Goal: Task Accomplishment & Management: Complete application form

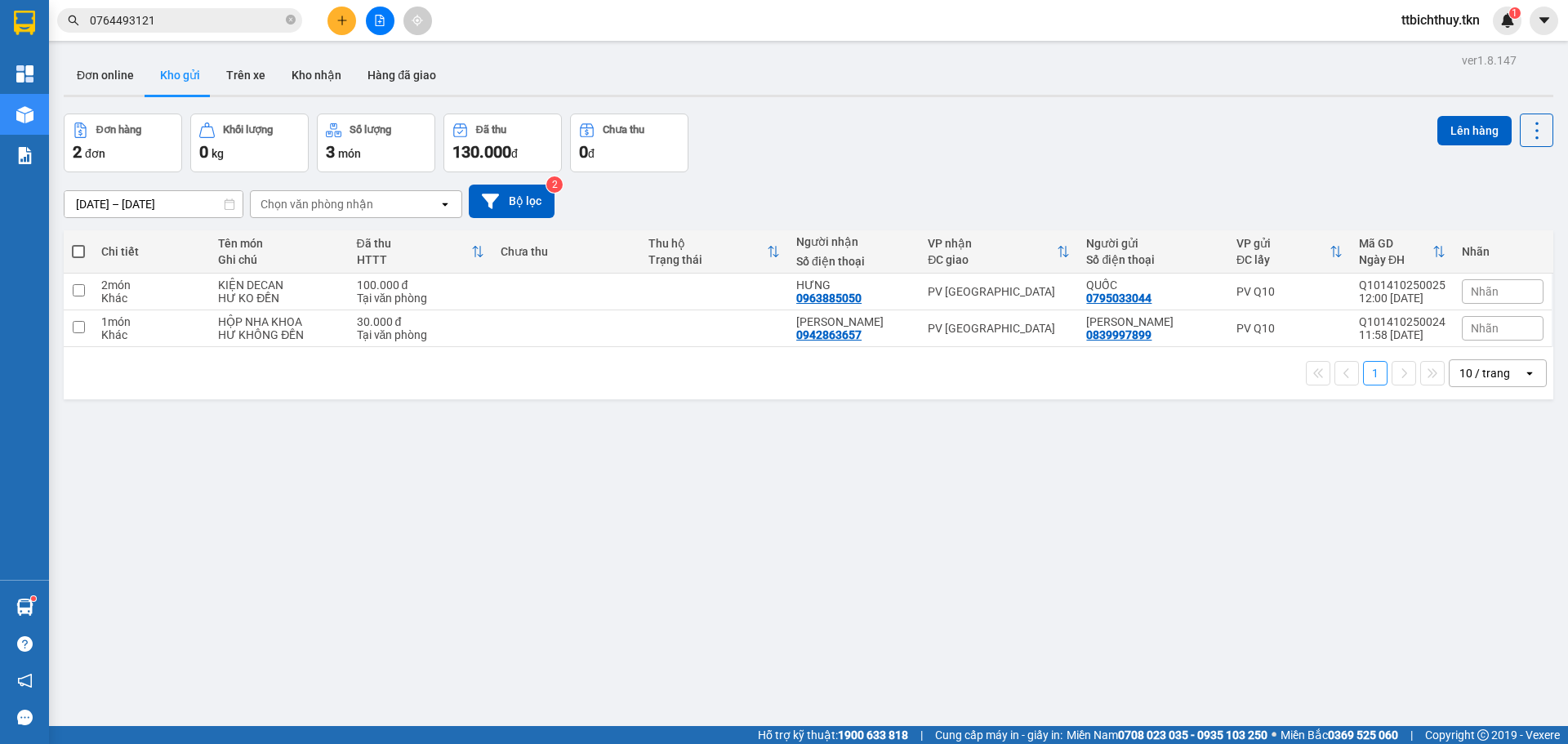
click at [191, 23] on input "0764493121" at bounding box center [186, 20] width 193 height 18
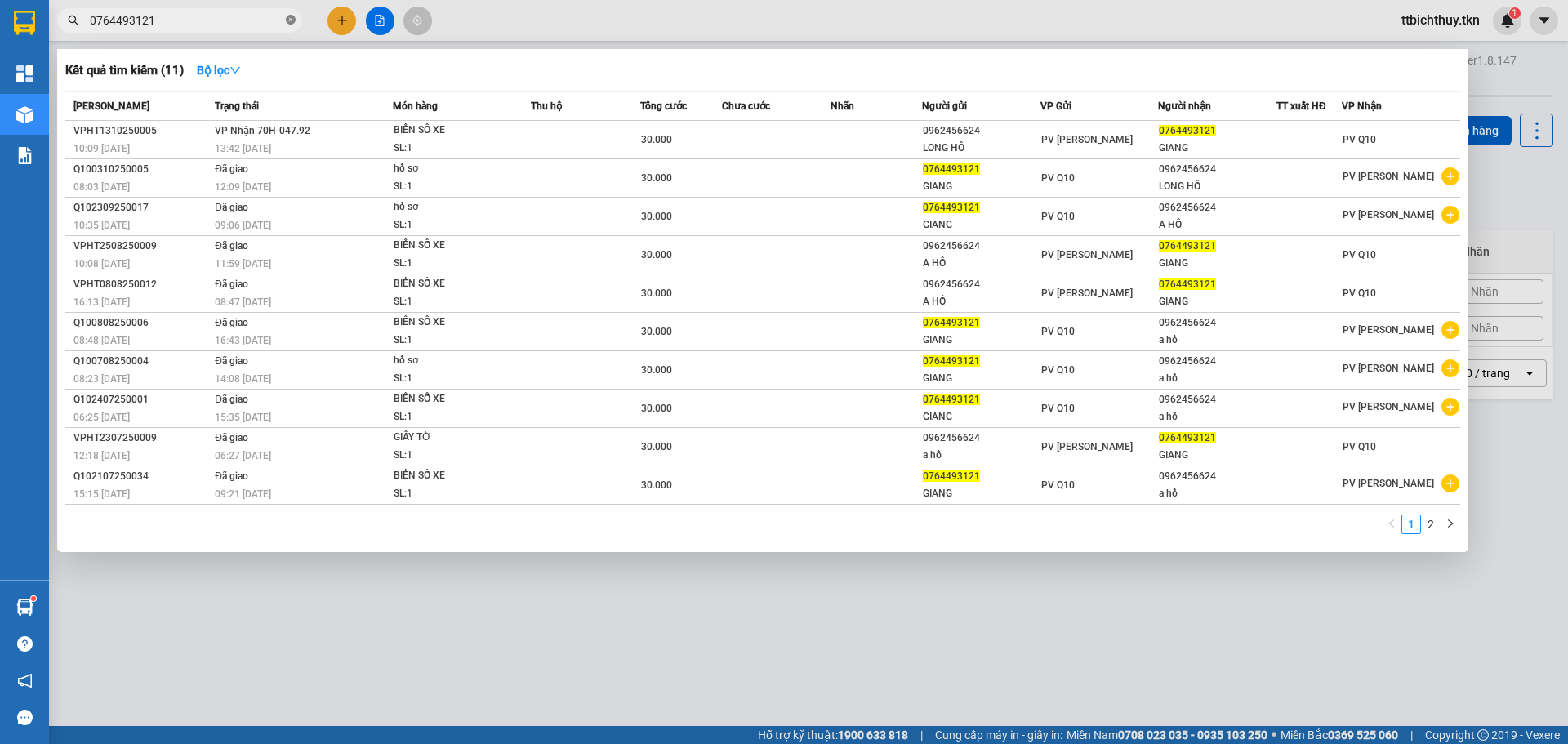
click at [293, 20] on icon "close-circle" at bounding box center [290, 19] width 10 height 10
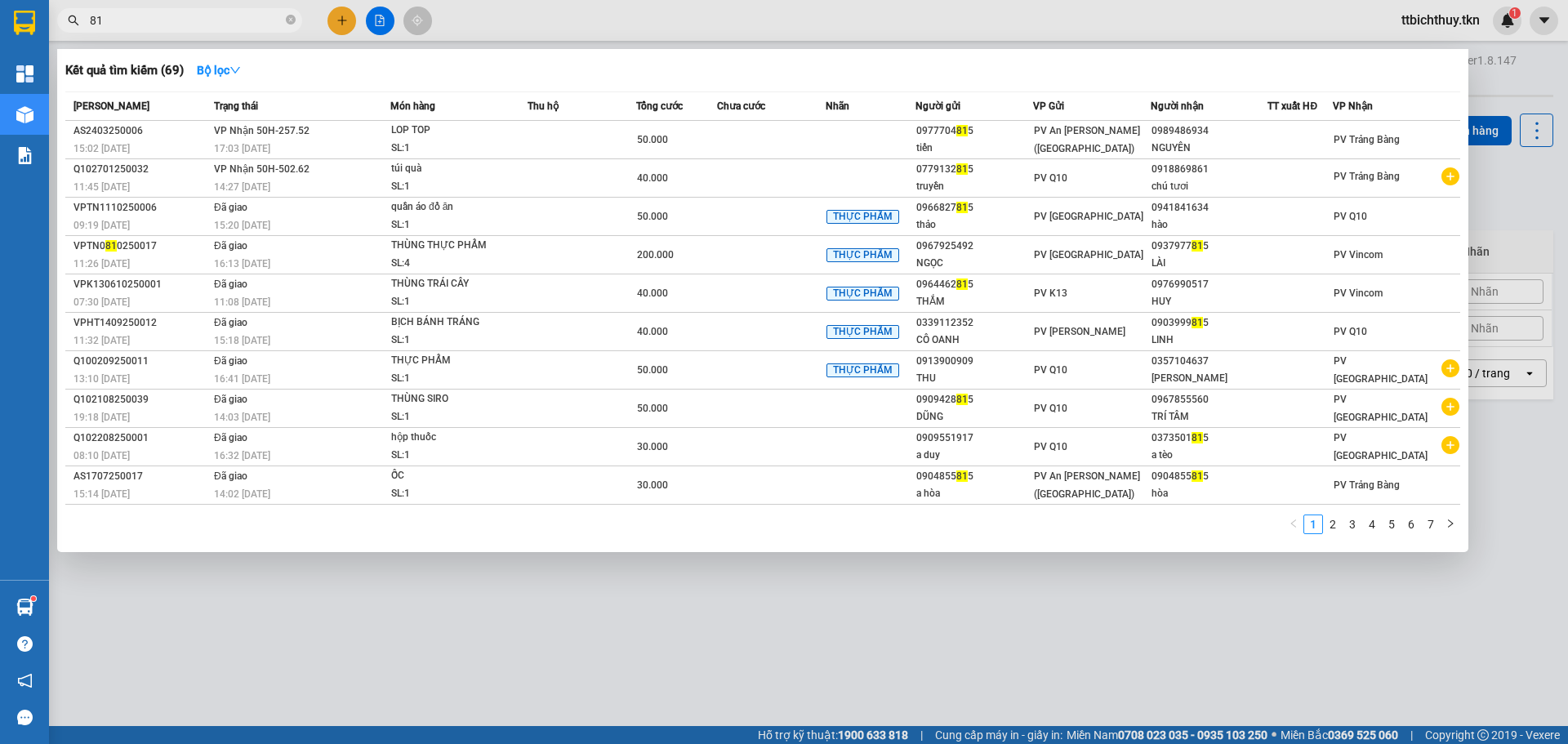
type input "8"
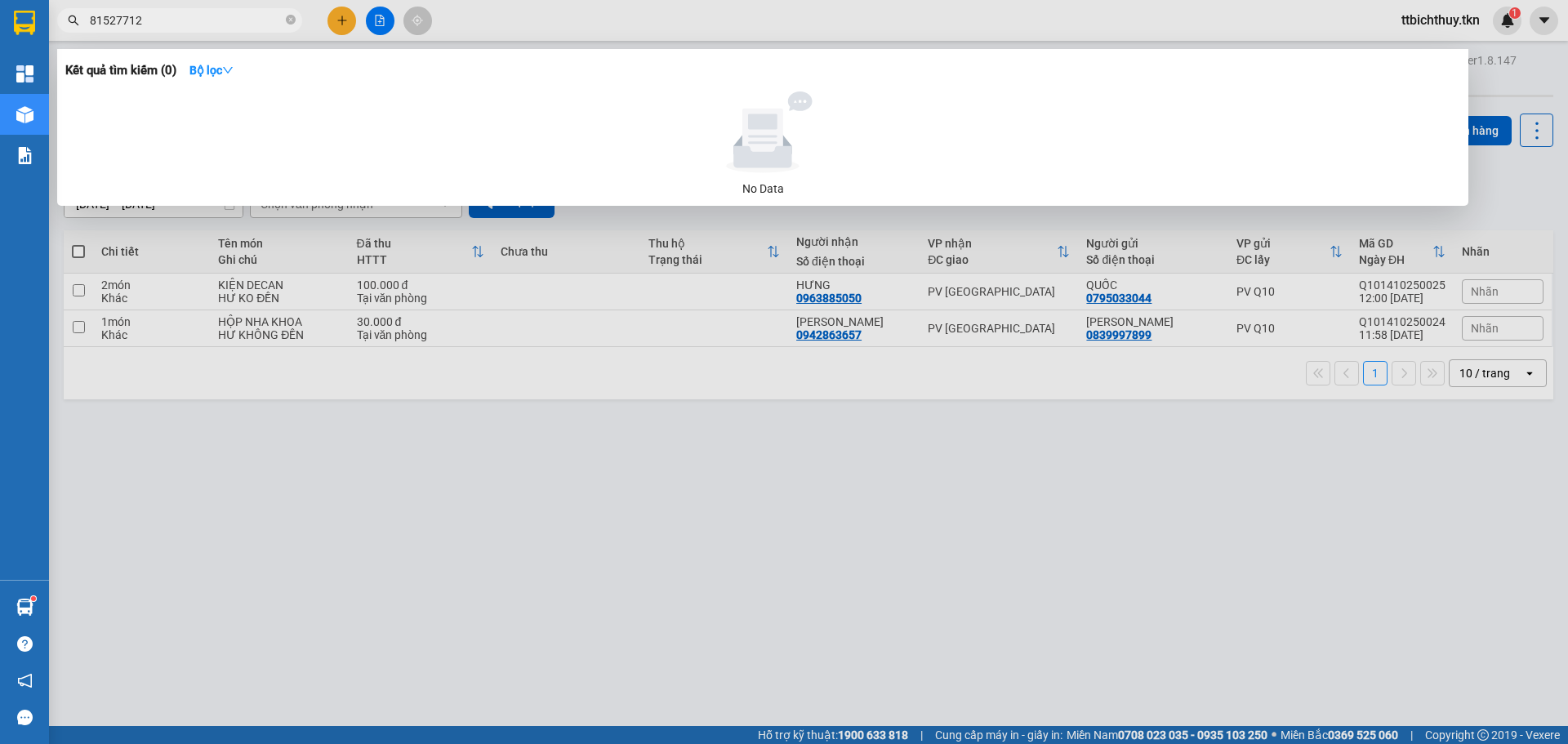
click at [90, 14] on input "81527712" at bounding box center [186, 20] width 193 height 18
click at [124, 17] on input "081527712" at bounding box center [186, 20] width 193 height 18
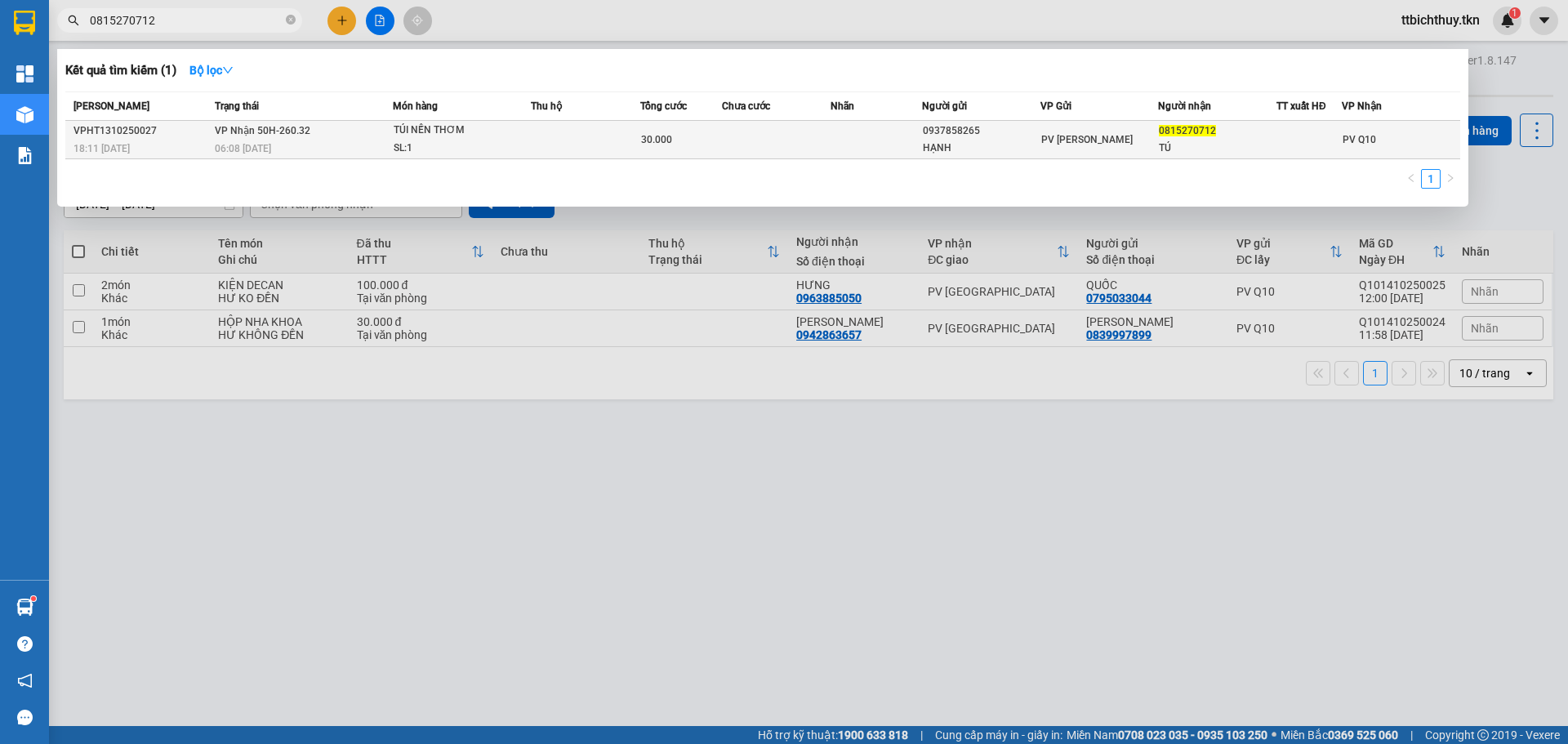
type input "0815270712"
click at [315, 140] on div "06:08 [DATE]" at bounding box center [303, 148] width 177 height 18
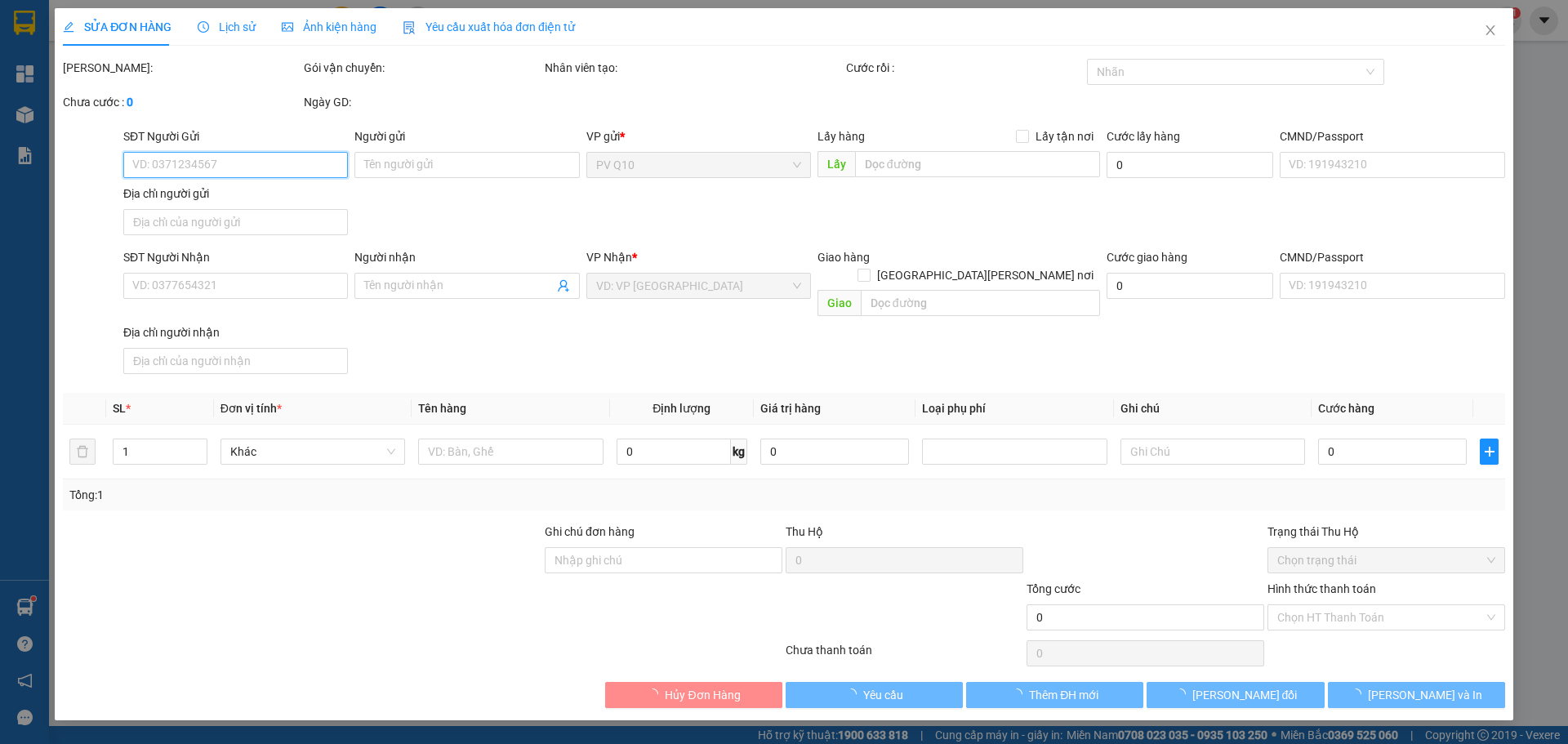
type input "0937858265"
type input "HẠNH"
type input "0815270712"
type input "TÚ"
type input "30.000"
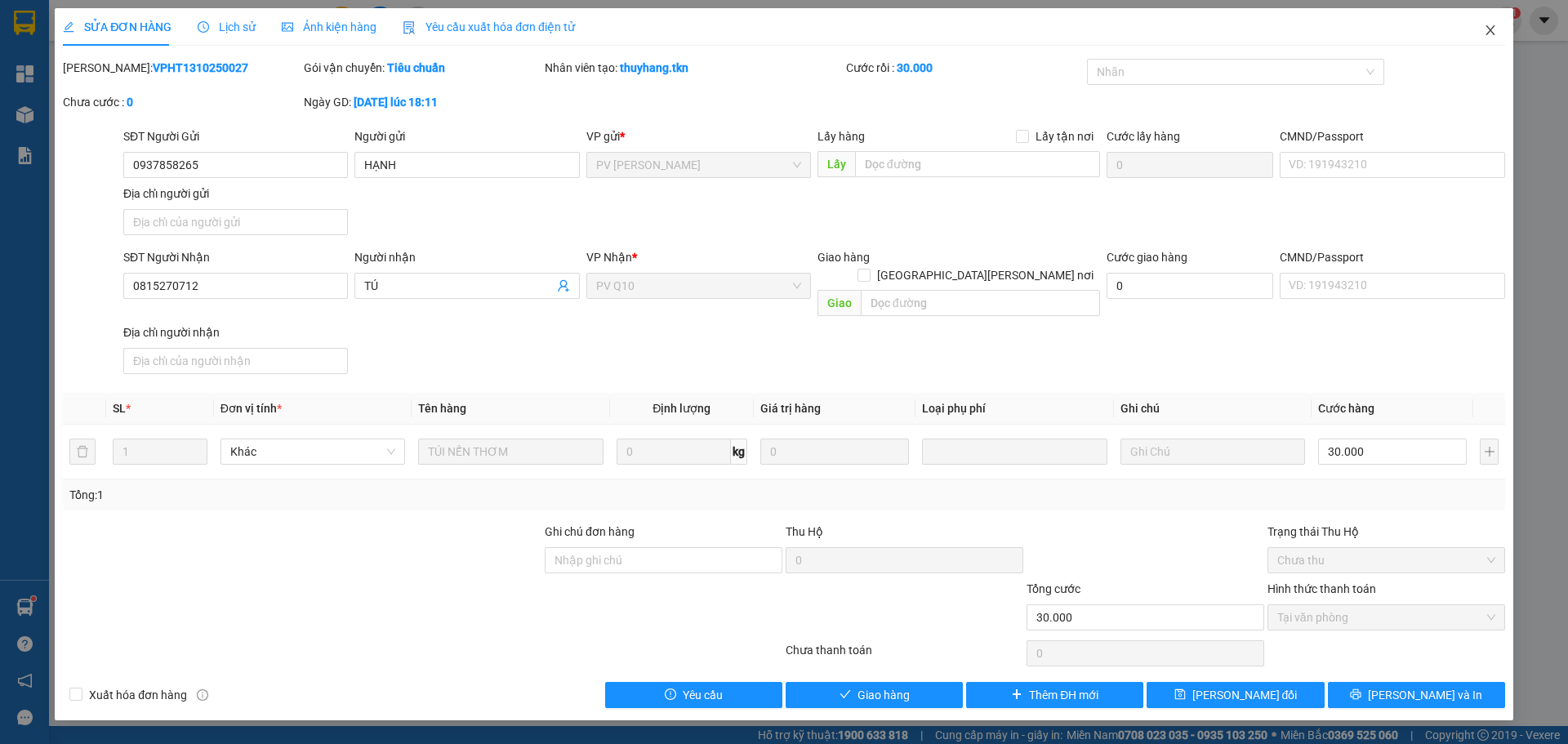
click at [1489, 28] on span "Close" at bounding box center [1490, 31] width 45 height 45
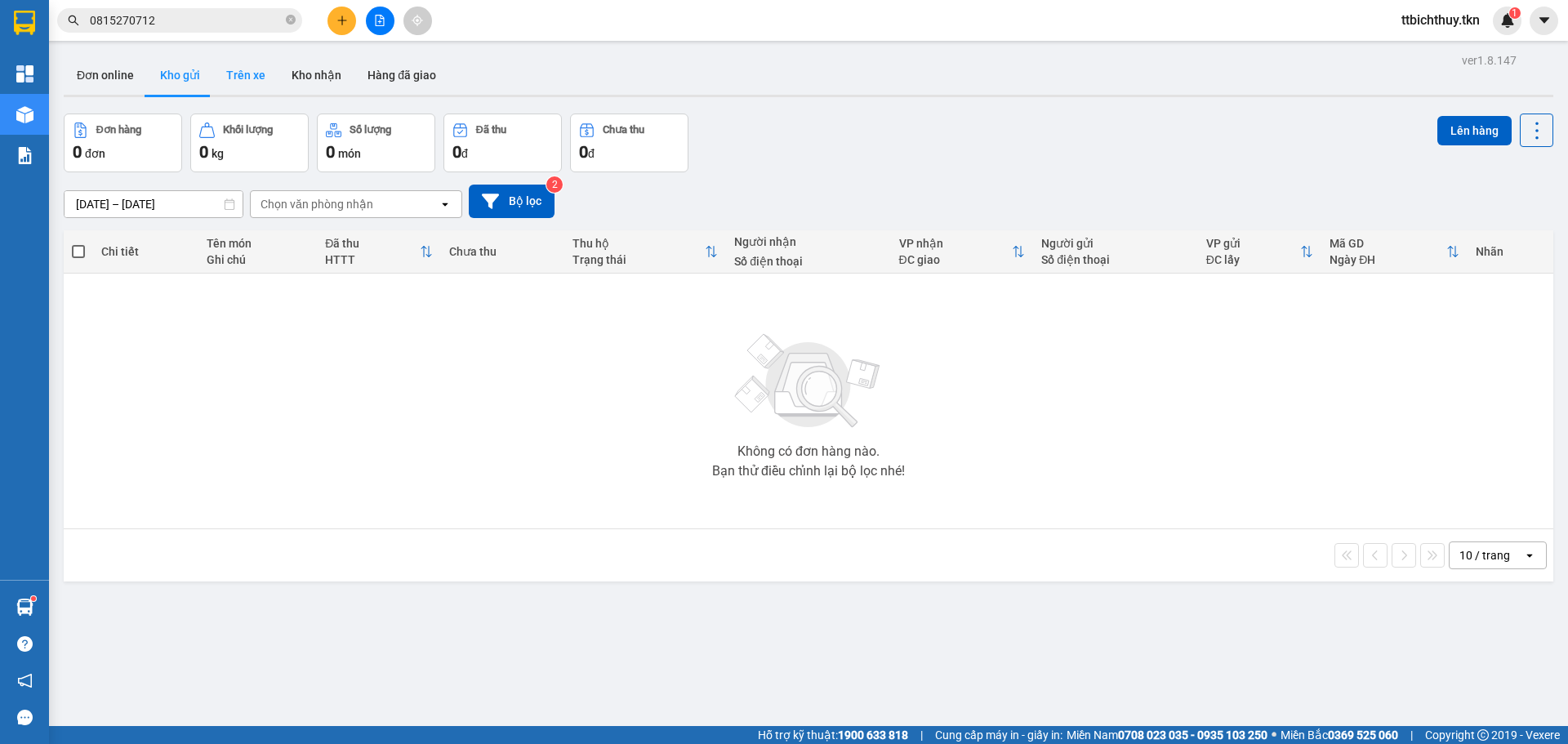
click at [235, 72] on button "Trên xe" at bounding box center [245, 75] width 66 height 39
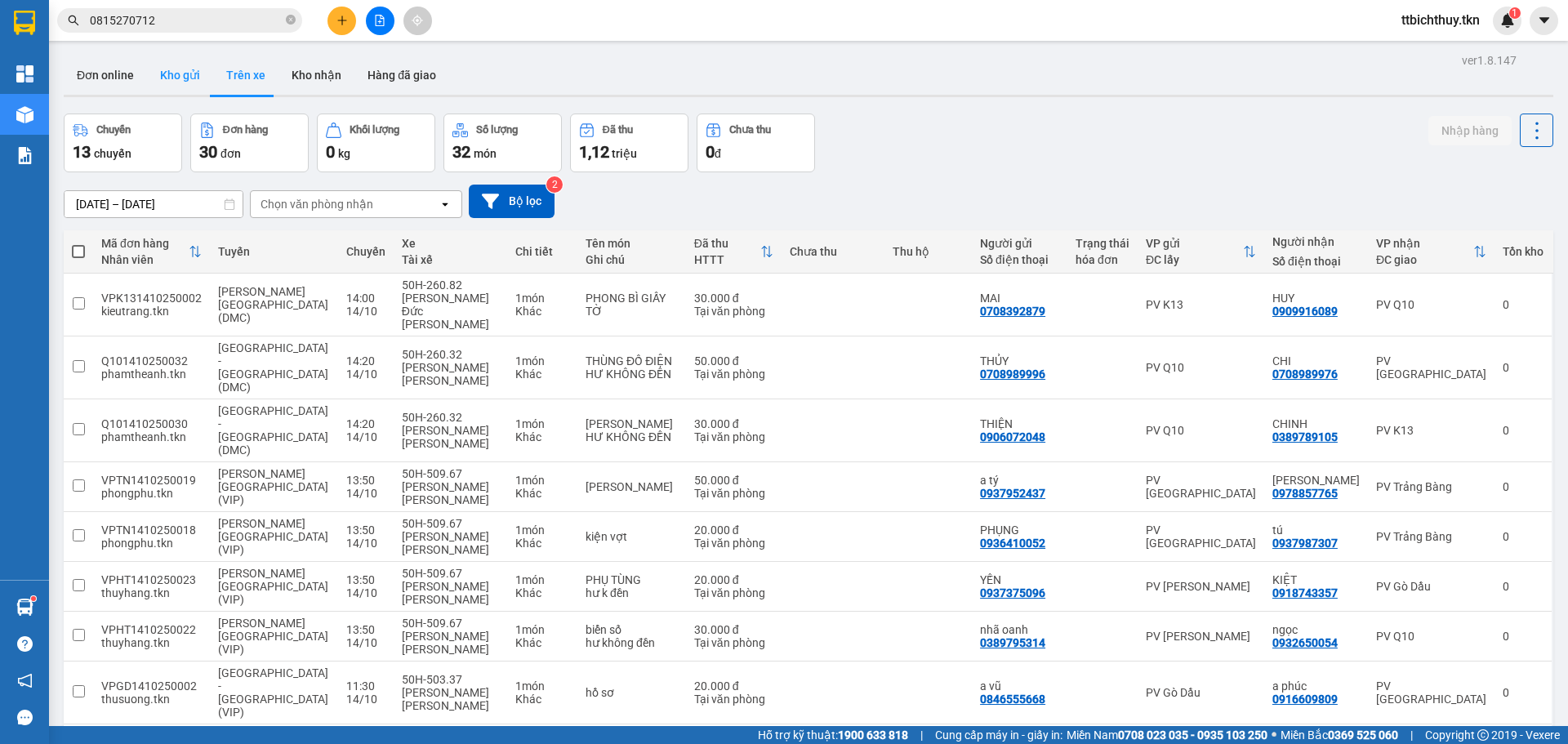
click at [180, 75] on button "Kho gửi" at bounding box center [180, 75] width 66 height 39
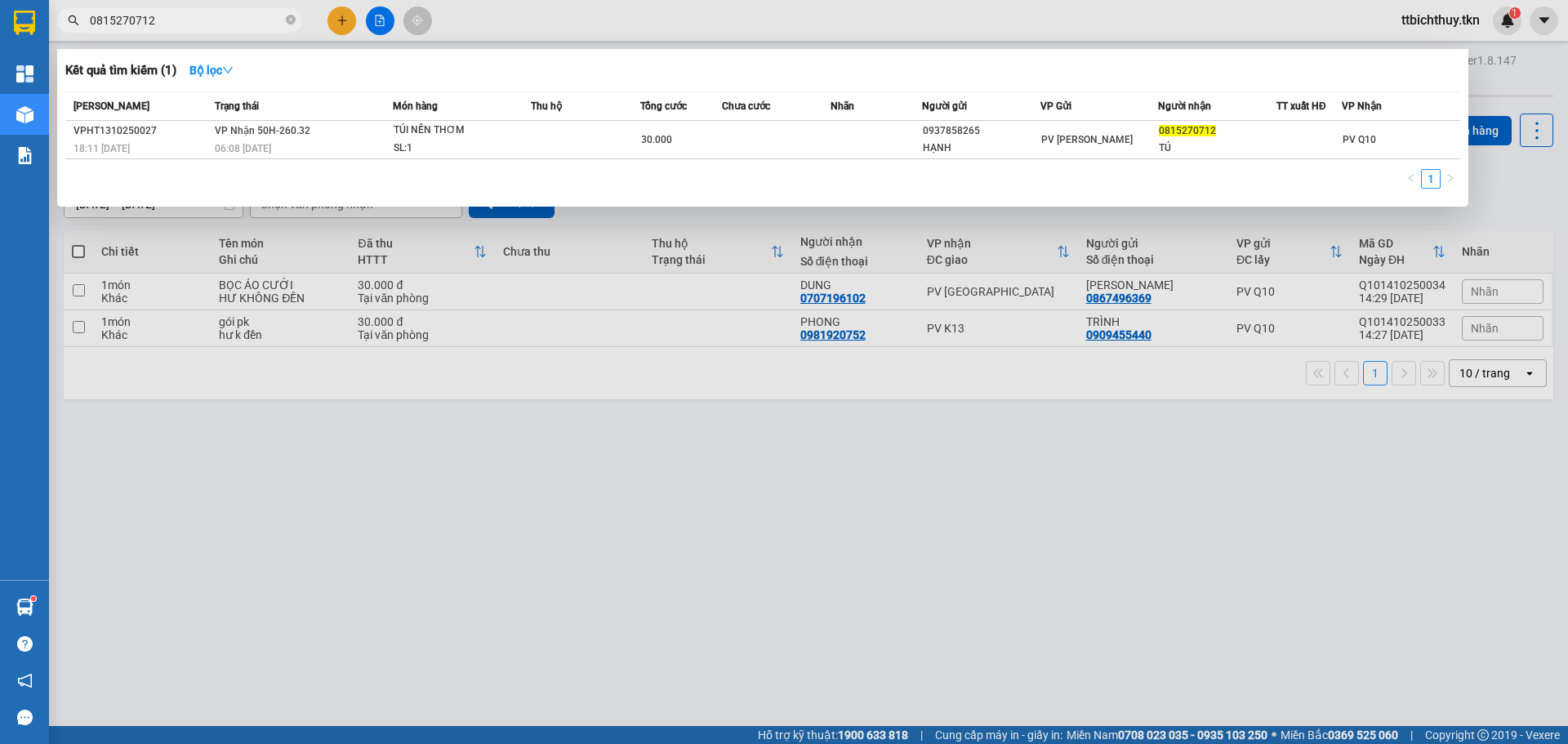
click at [208, 16] on input "0815270712" at bounding box center [186, 20] width 193 height 18
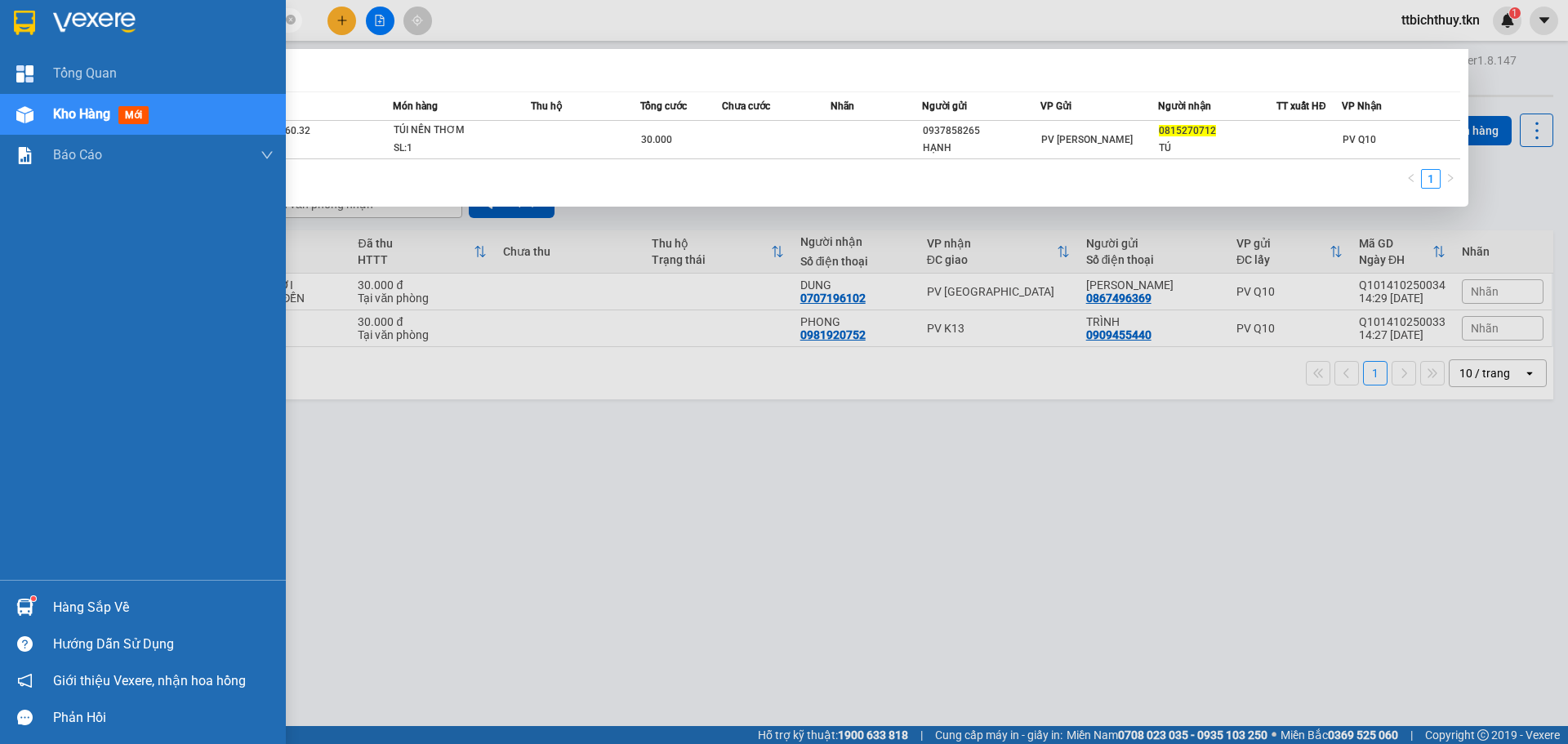
drag, startPoint x: 190, startPoint y: 16, endPoint x: 0, endPoint y: 47, distance: 192.5
click at [0, 46] on section "Kết quả [PERSON_NAME] ( 1 ) Bộ lọc Mã ĐH Trạng thái Món hàng Thu hộ Tổng [PERSO…" at bounding box center [784, 372] width 1568 height 744
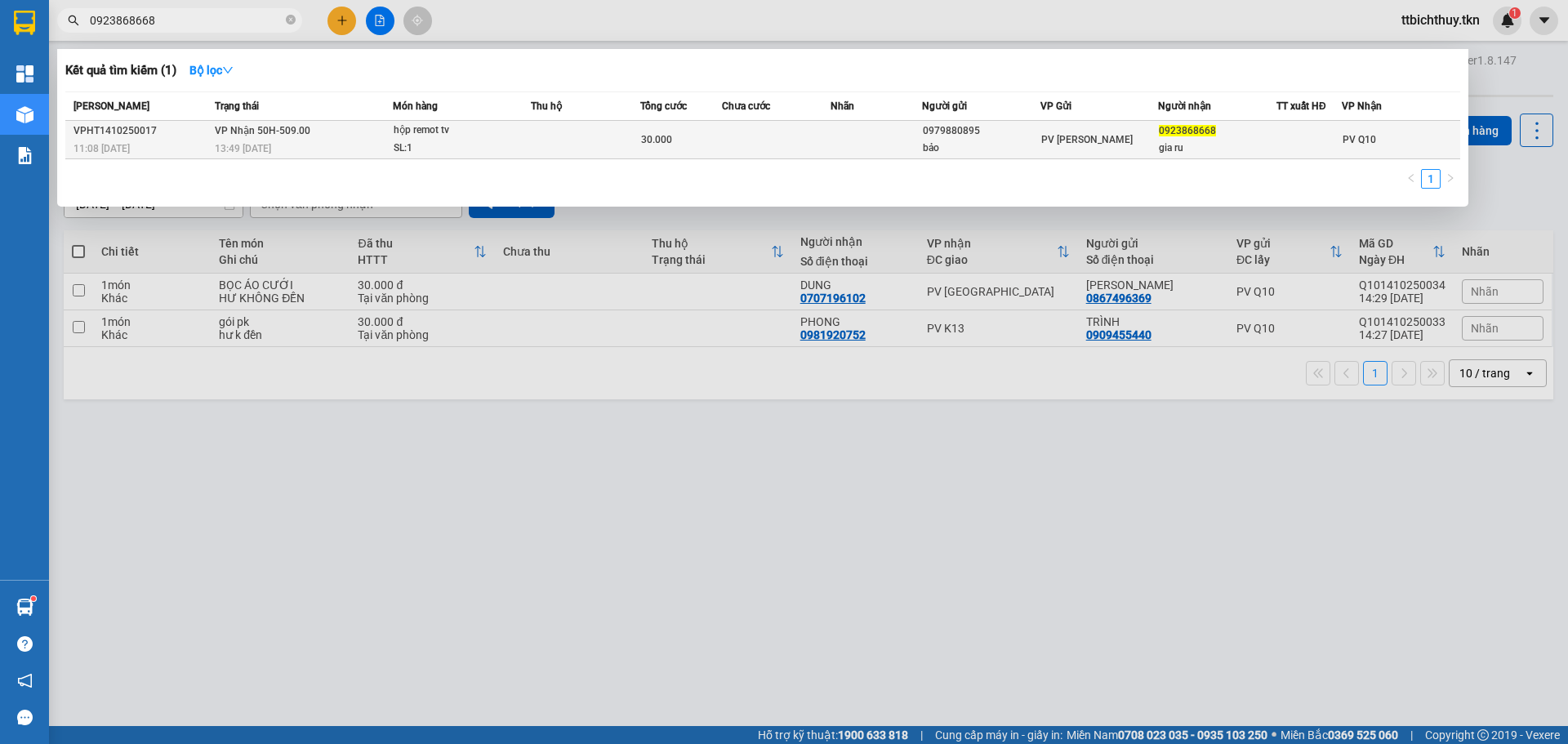
type input "0923868668"
click at [618, 147] on td at bounding box center [585, 140] width 109 height 38
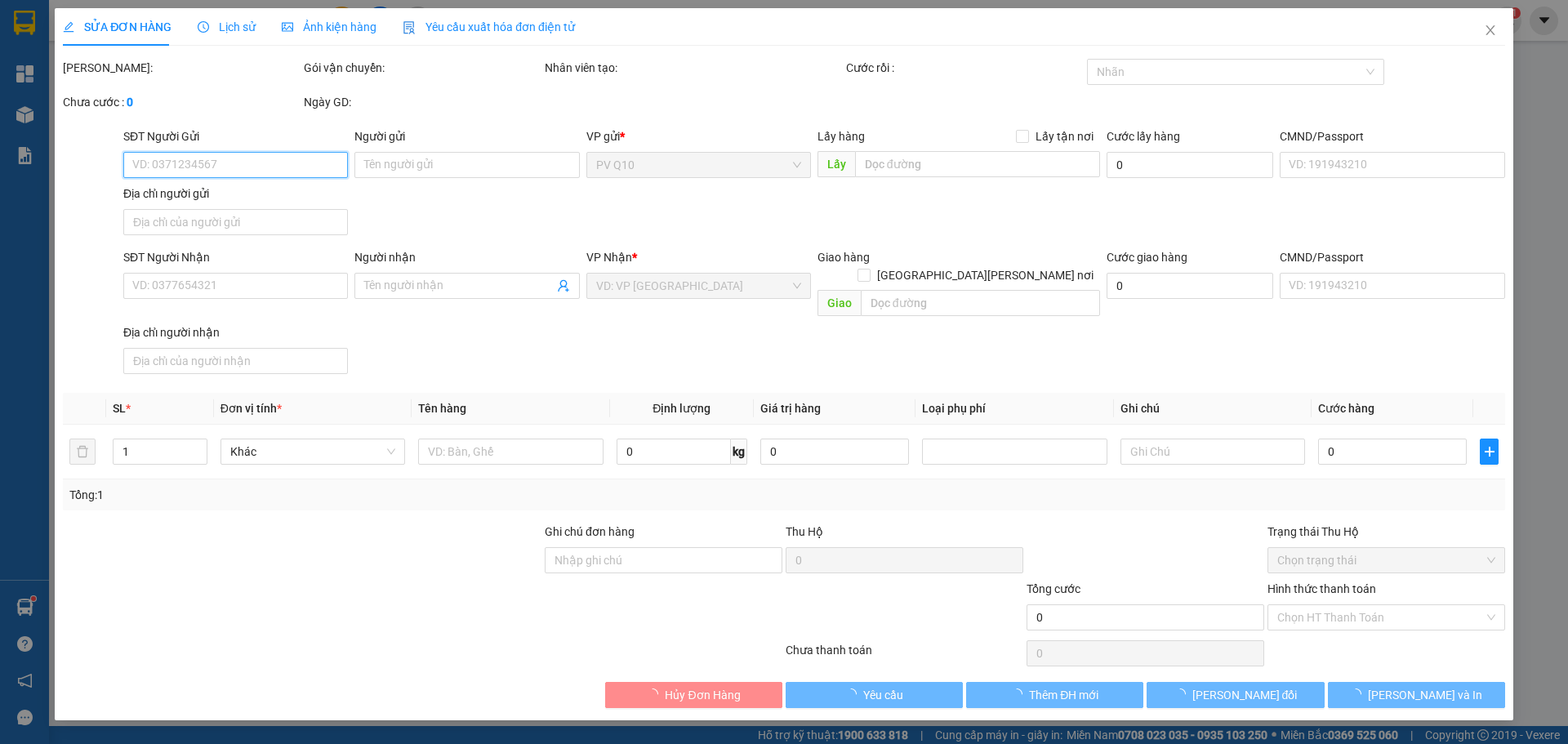
type input "0979880895"
type input "bảo"
type input "0923868668"
type input "gia ru"
type input "30.000"
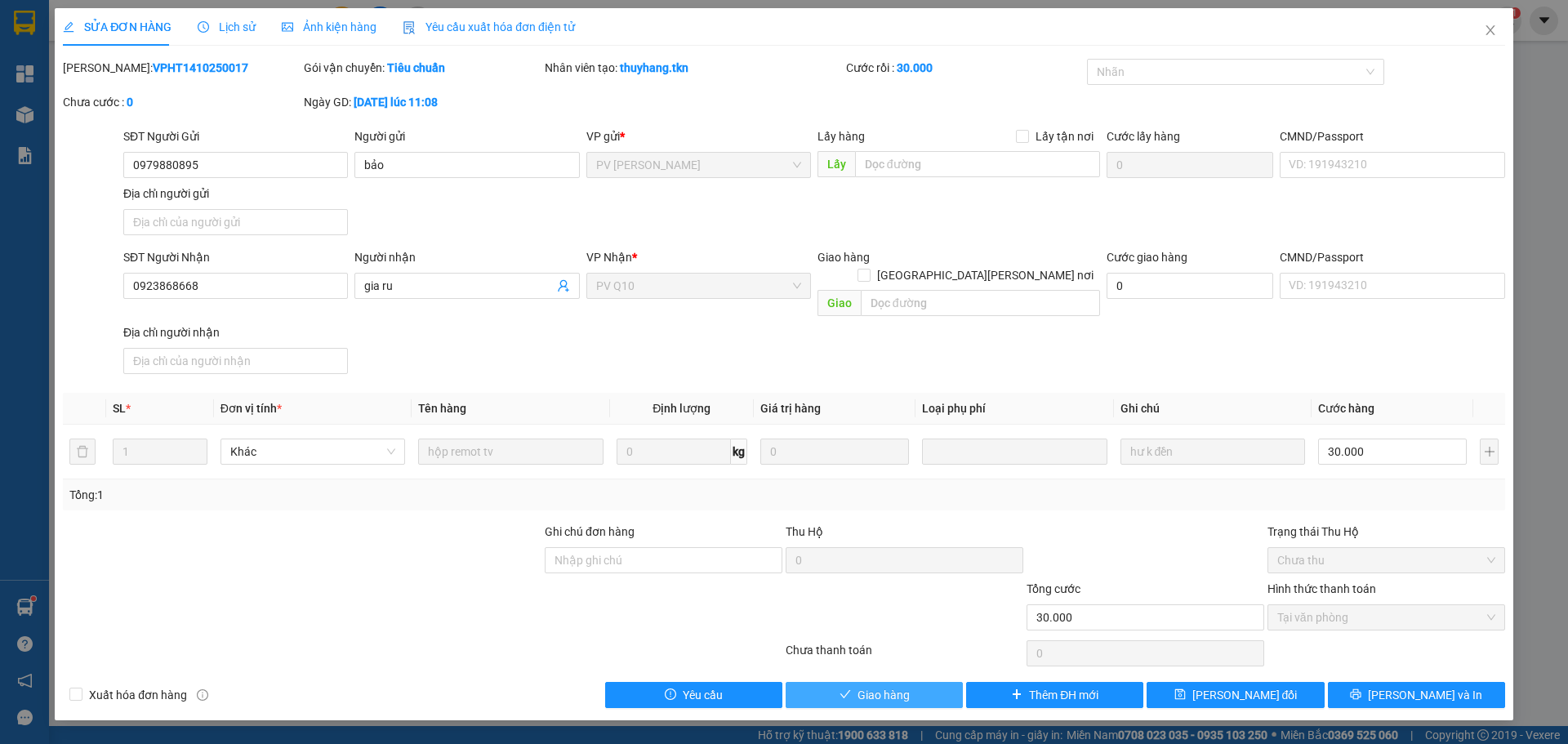
click at [879, 685] on span "Giao hàng" at bounding box center [884, 694] width 52 height 18
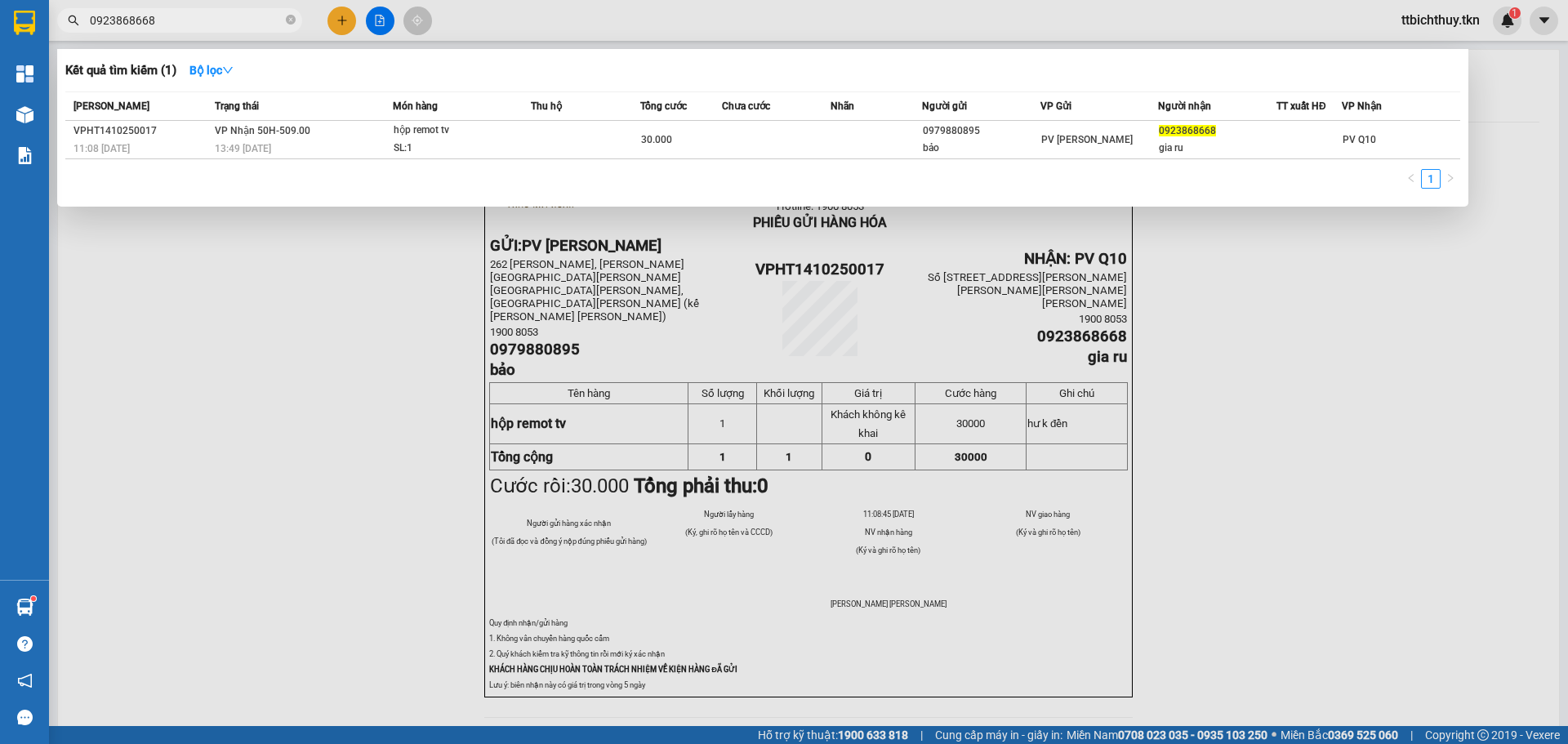
click at [252, 24] on input "0923868668" at bounding box center [186, 20] width 193 height 18
drag, startPoint x: 212, startPoint y: 22, endPoint x: 58, endPoint y: 31, distance: 154.3
click at [61, 31] on div "0923868668" at bounding box center [159, 20] width 319 height 24
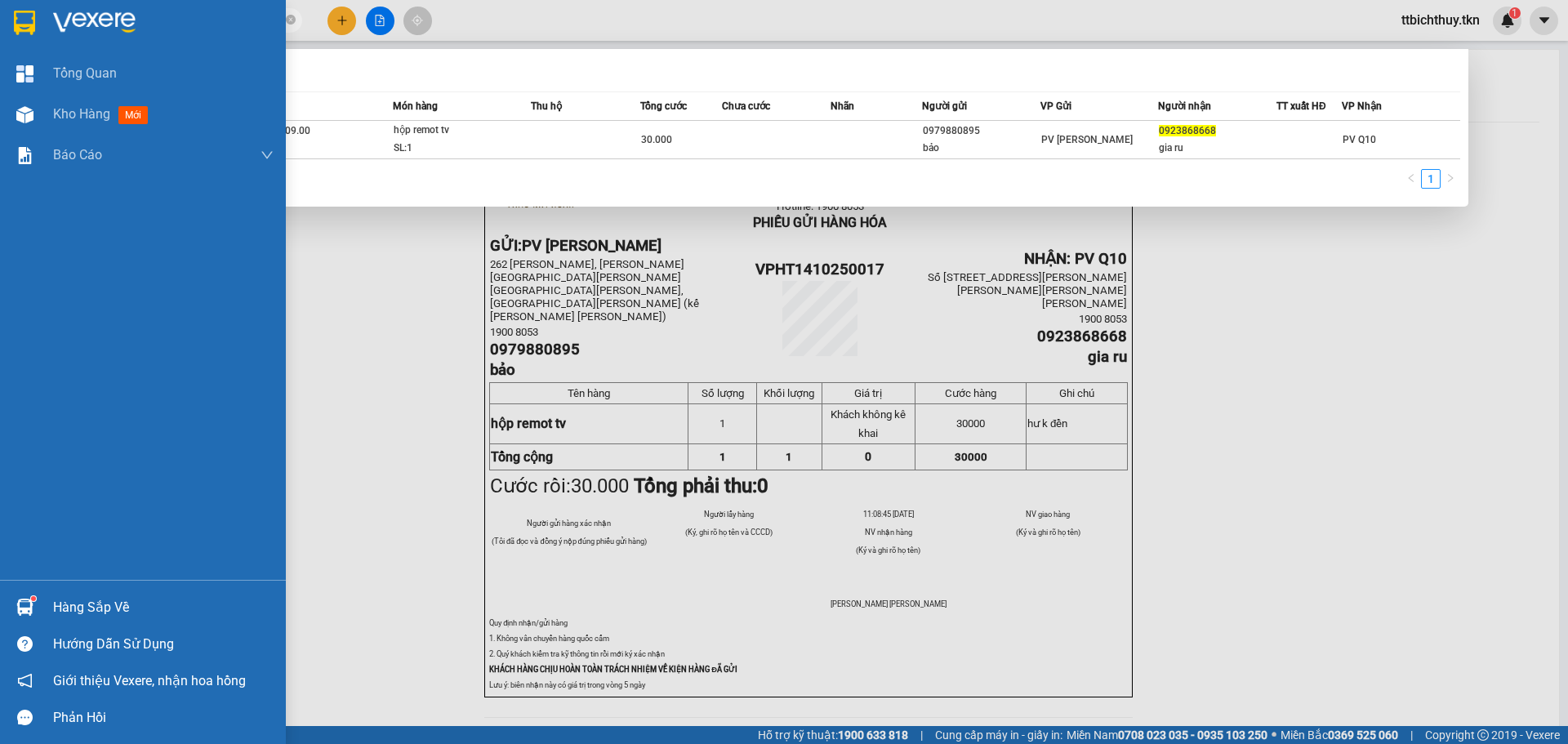
type input "0"
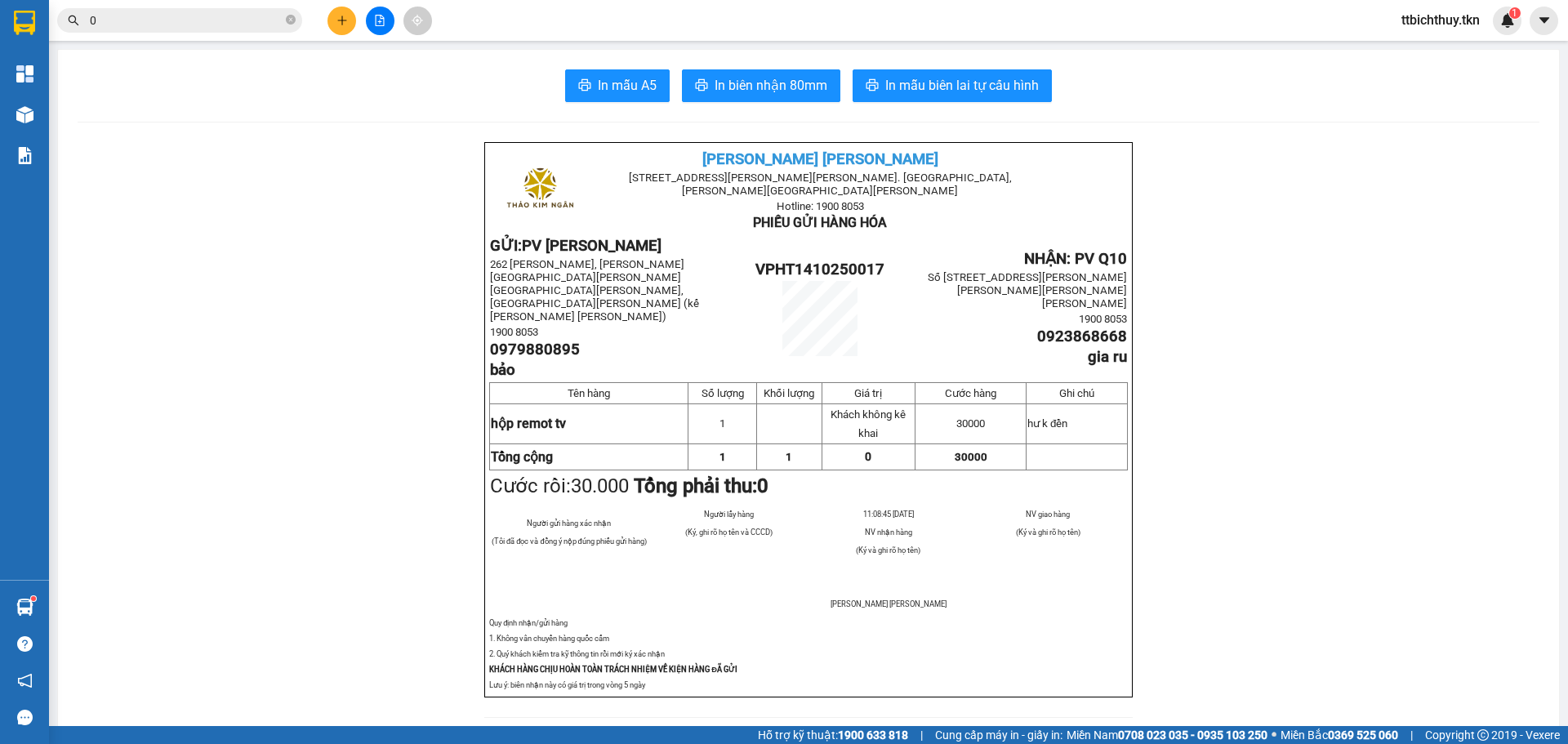
click at [289, 24] on icon "close-circle" at bounding box center [290, 19] width 10 height 10
